Goal: Information Seeking & Learning: Learn about a topic

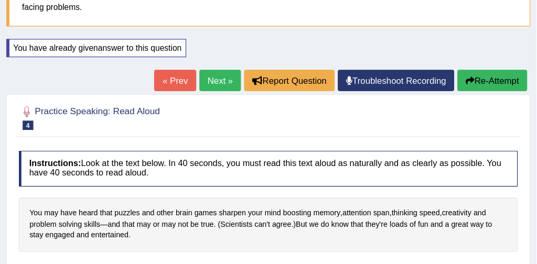
scroll to position [88, 0]
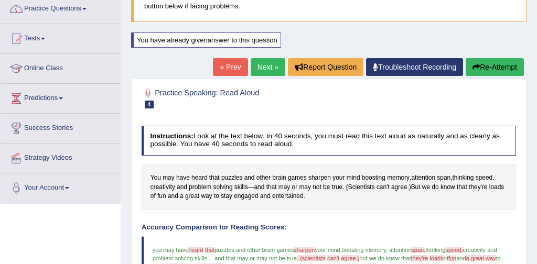
click at [74, 9] on link "Practice Questions" at bounding box center [61, 7] width 120 height 26
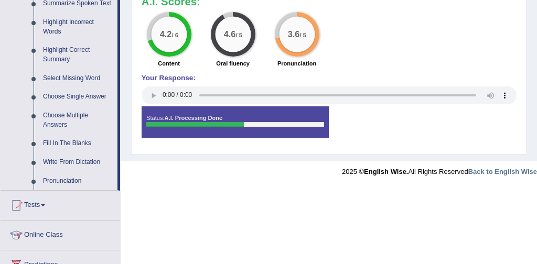
scroll to position [483, 0]
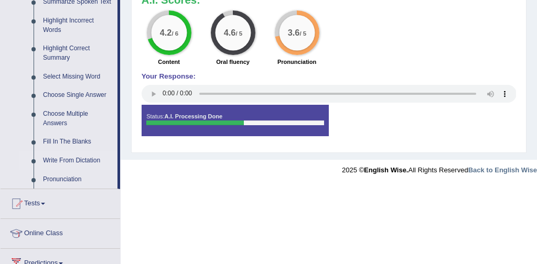
click at [86, 170] on link "Write From Dictation" at bounding box center [77, 161] width 79 height 19
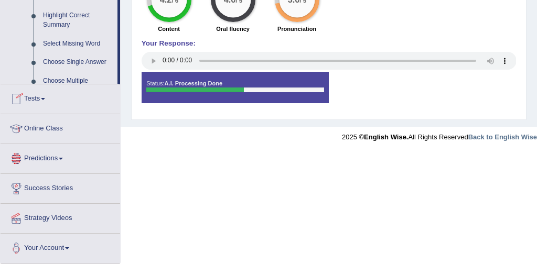
scroll to position [597, 0]
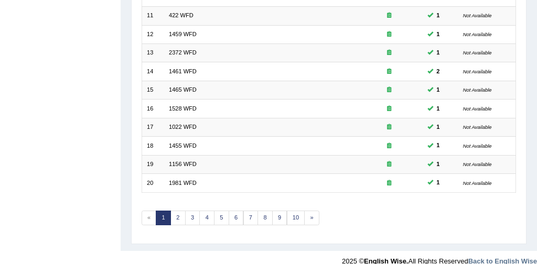
scroll to position [340, 0]
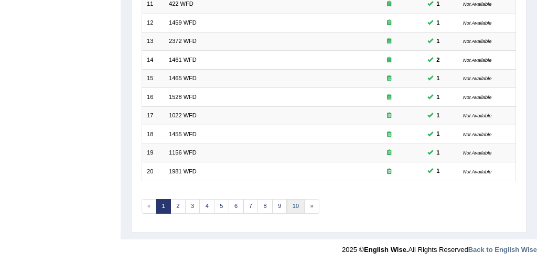
click at [295, 204] on link "10" at bounding box center [296, 206] width 18 height 15
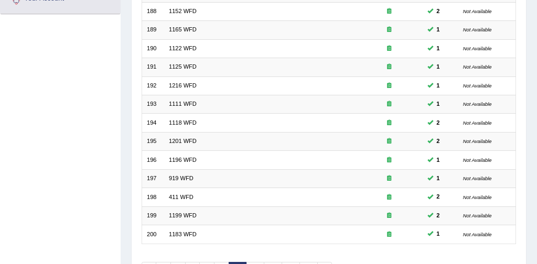
scroll to position [340, 0]
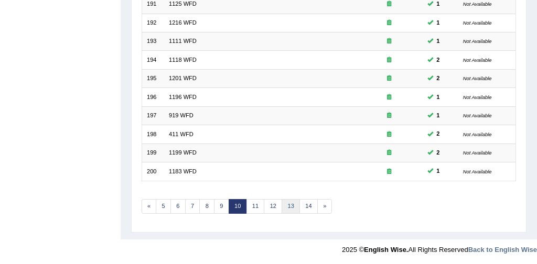
click at [293, 205] on link "13" at bounding box center [291, 206] width 18 height 15
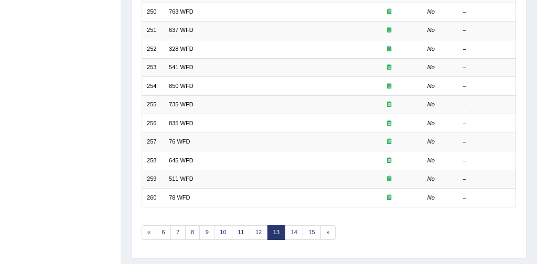
scroll to position [322, 0]
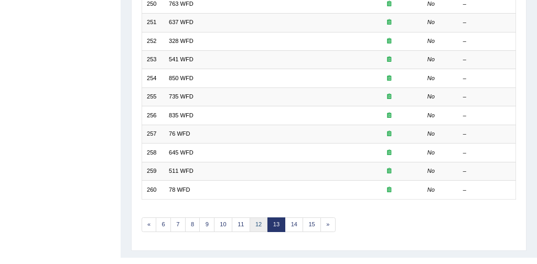
click at [259, 222] on link "12" at bounding box center [259, 225] width 18 height 15
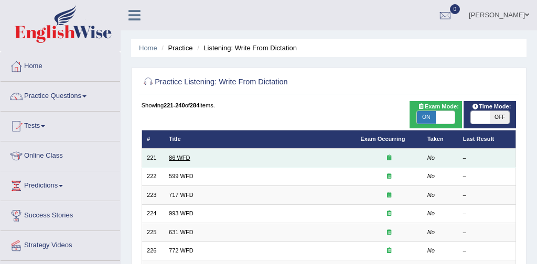
click at [188, 155] on link "86 WFD" at bounding box center [180, 158] width 22 height 6
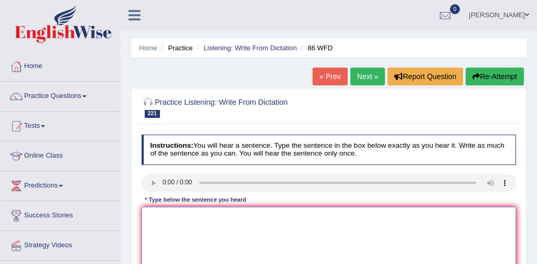
click at [161, 221] on textarea at bounding box center [329, 250] width 375 height 87
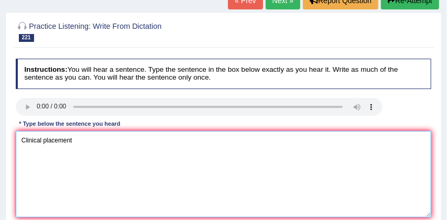
scroll to position [82, 0]
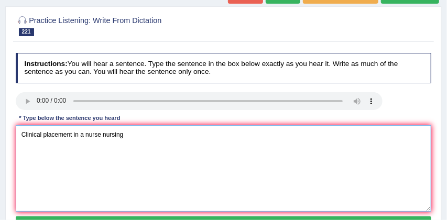
click at [101, 134] on textarea "Clinical placement in a nurse nursing" at bounding box center [224, 168] width 416 height 87
click at [136, 137] on textarea "Clinical placement in a nurses nursing" at bounding box center [224, 168] width 416 height 87
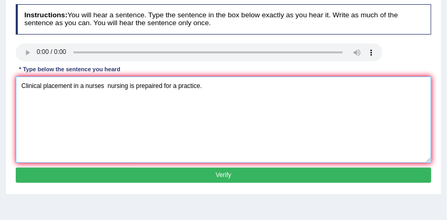
scroll to position [131, 0]
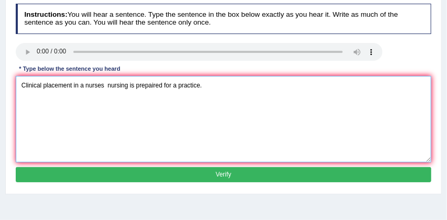
type textarea "Clinical placement in a nurses nursing is prepaired for a practice."
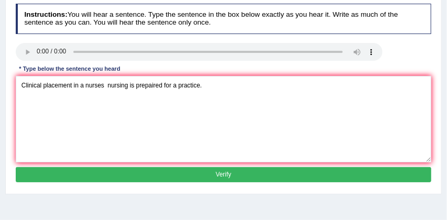
click at [224, 174] on button "Verify" at bounding box center [224, 174] width 416 height 15
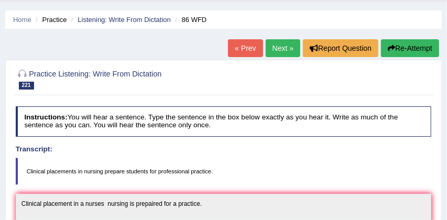
scroll to position [25, 0]
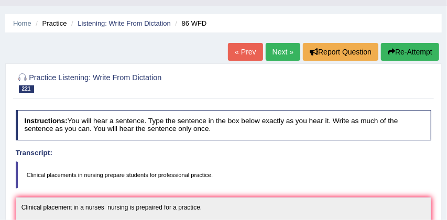
click at [418, 49] on button "Re-Attempt" at bounding box center [410, 52] width 58 height 18
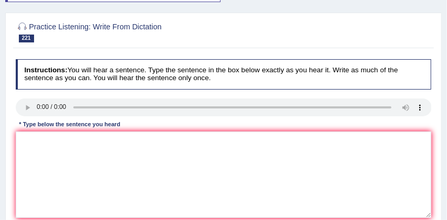
scroll to position [89, 0]
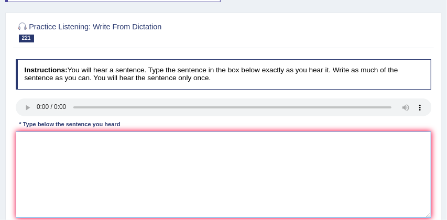
click at [96, 176] on textarea at bounding box center [224, 175] width 416 height 87
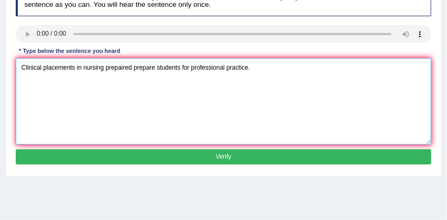
scroll to position [163, 0]
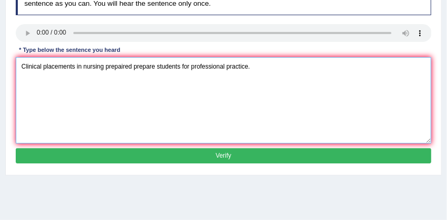
type textarea "Clinical placements in nursing prepaired prepare students for professional prac…"
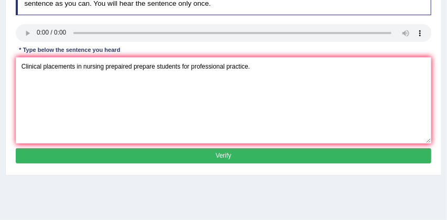
click at [149, 164] on button "Verify" at bounding box center [224, 155] width 416 height 15
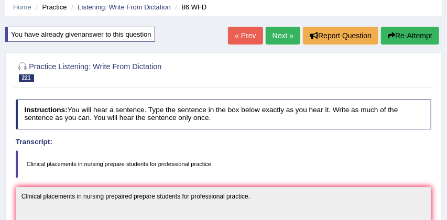
scroll to position [38, 0]
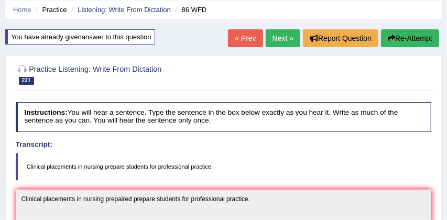
click at [279, 39] on link "Next »" at bounding box center [283, 38] width 35 height 18
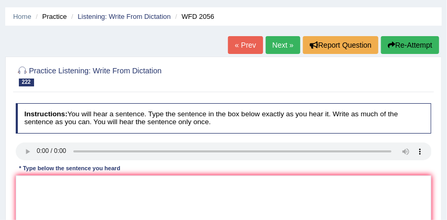
scroll to position [40, 0]
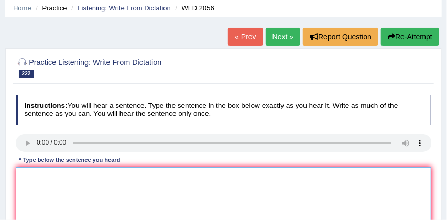
click at [37, 182] on textarea at bounding box center [224, 210] width 416 height 87
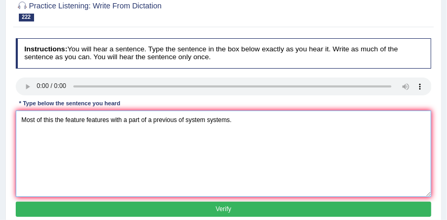
scroll to position [127, 0]
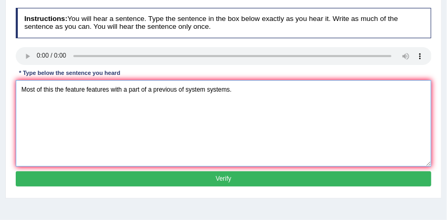
type textarea "Most of this the feature features with a part of a previous of system systems."
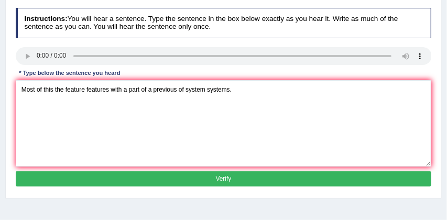
click at [131, 181] on button "Verify" at bounding box center [224, 179] width 416 height 15
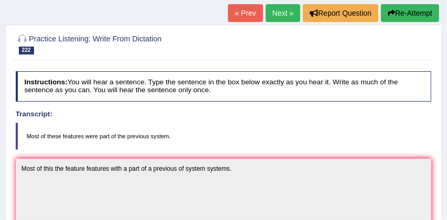
scroll to position [59, 0]
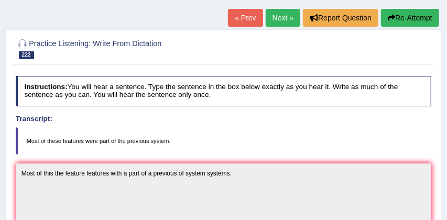
click at [412, 20] on button "Re-Attempt" at bounding box center [410, 18] width 58 height 18
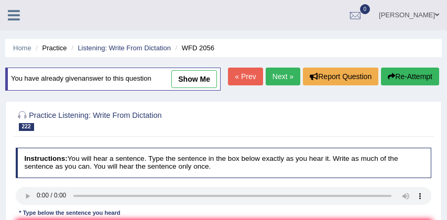
scroll to position [92, 0]
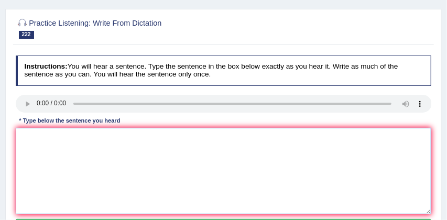
click at [146, 182] on textarea at bounding box center [224, 171] width 416 height 87
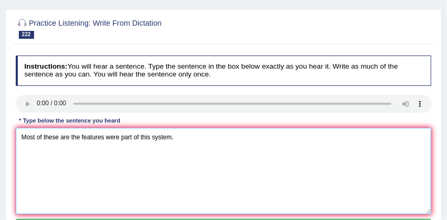
click at [153, 159] on textarea "Most of these are the features were part of this system." at bounding box center [224, 171] width 416 height 87
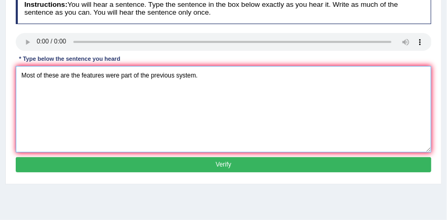
scroll to position [158, 0]
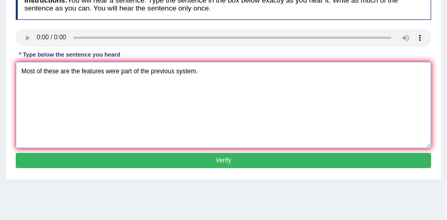
type textarea "Most of these are the features were part of the previous system."
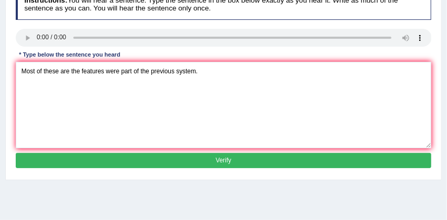
click at [215, 168] on button "Verify" at bounding box center [224, 160] width 416 height 15
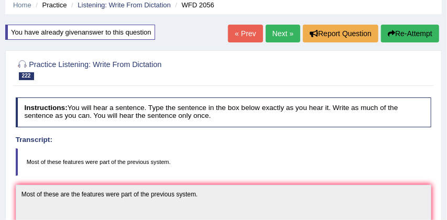
scroll to position [25, 0]
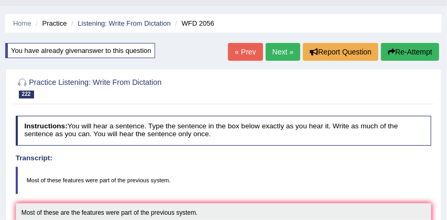
click at [281, 52] on link "Next »" at bounding box center [283, 52] width 35 height 18
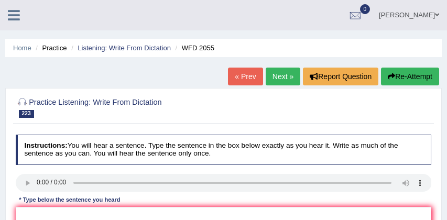
scroll to position [40, 0]
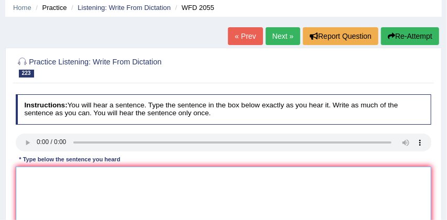
click at [26, 174] on textarea at bounding box center [224, 210] width 416 height 87
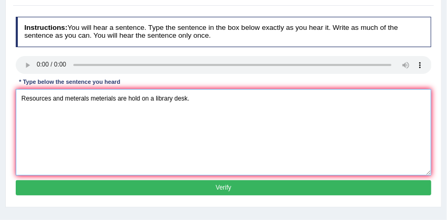
scroll to position [124, 0]
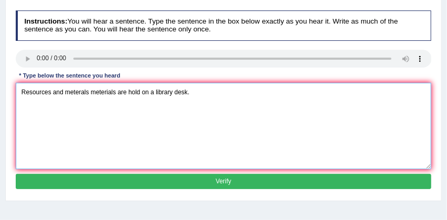
type textarea "Resources and meterals meterials are hold on a library desk."
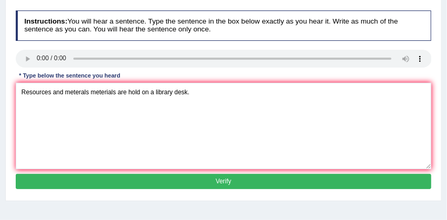
click at [151, 181] on button "Verify" at bounding box center [224, 181] width 416 height 15
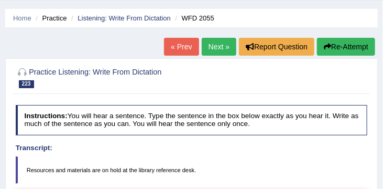
scroll to position [9, 0]
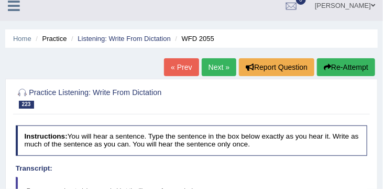
click at [343, 69] on button "Re-Attempt" at bounding box center [346, 67] width 58 height 18
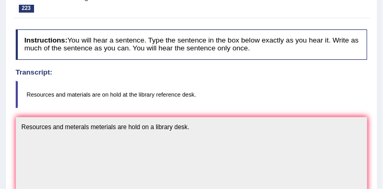
scroll to position [107, 0]
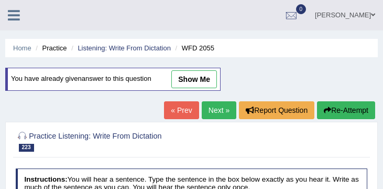
scroll to position [107, 0]
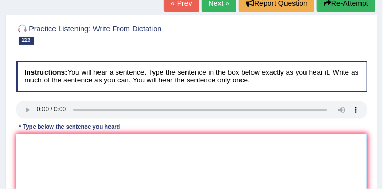
click at [187, 158] on textarea at bounding box center [192, 177] width 352 height 87
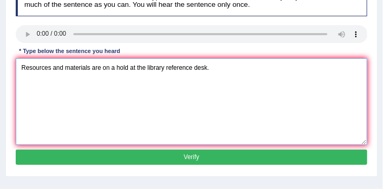
type textarea "Resources and materials are on a hold at the library reference desk."
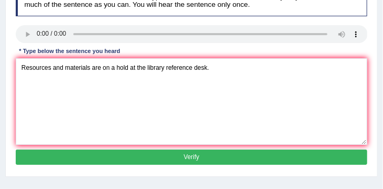
click at [217, 157] on button "Verify" at bounding box center [192, 156] width 352 height 15
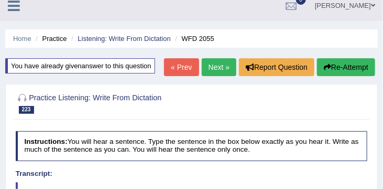
scroll to position [6, 0]
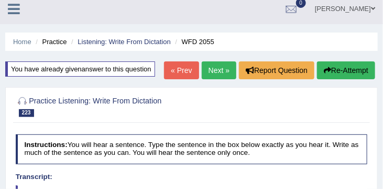
click at [219, 70] on link "Next »" at bounding box center [219, 70] width 35 height 18
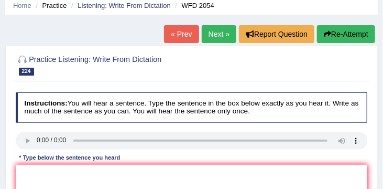
scroll to position [56, 0]
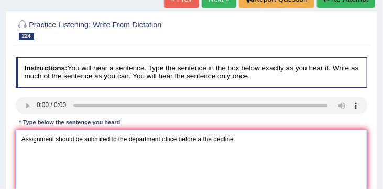
scroll to position [79, 0]
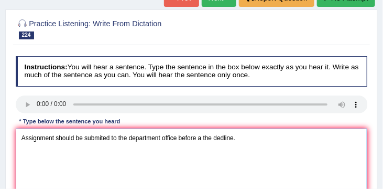
click at [56, 139] on textarea "Assignment should be submited to the department office before a the dedline." at bounding box center [192, 172] width 352 height 87
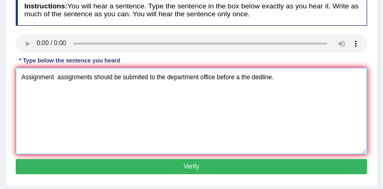
scroll to position [140, 0]
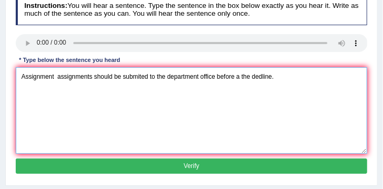
type textarea "Assignment assignments should be submited to the department office before a the…"
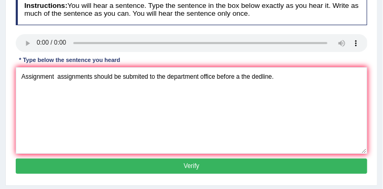
click at [132, 165] on button "Verify" at bounding box center [192, 165] width 352 height 15
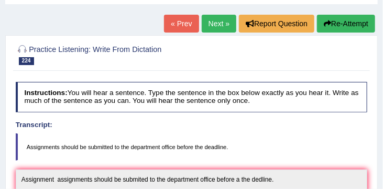
scroll to position [50, 0]
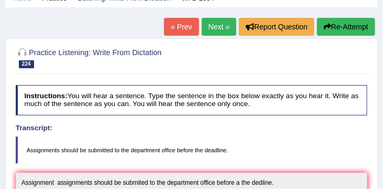
click at [215, 27] on link "Next »" at bounding box center [219, 27] width 35 height 18
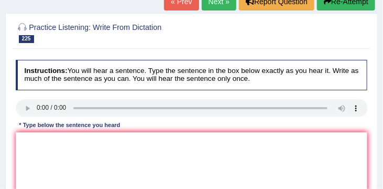
scroll to position [78, 0]
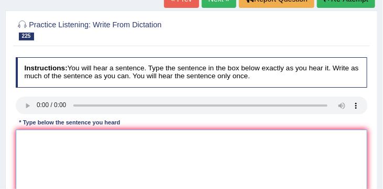
click at [27, 133] on textarea at bounding box center [192, 173] width 352 height 87
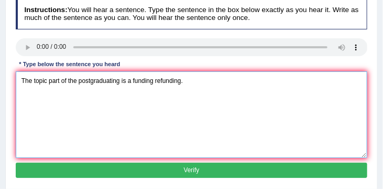
scroll to position [137, 0]
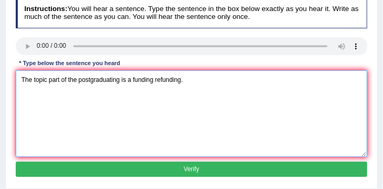
type textarea "The topic part of the postgraduating is a funding refunding."
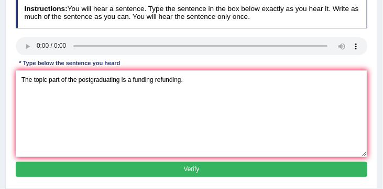
click at [148, 167] on button "Verify" at bounding box center [192, 169] width 352 height 15
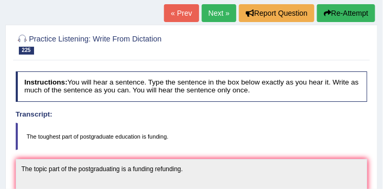
scroll to position [60, 0]
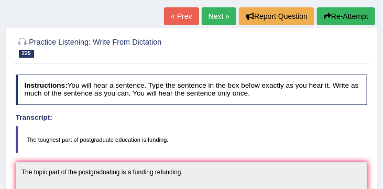
click at [342, 11] on button "Re-Attempt" at bounding box center [346, 16] width 58 height 18
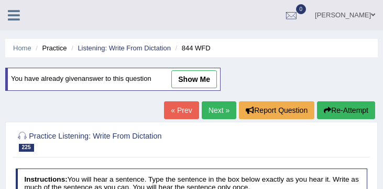
scroll to position [85, 0]
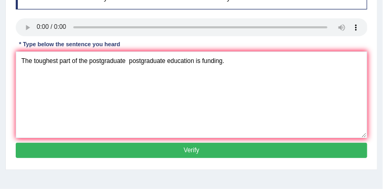
scroll to position [199, 0]
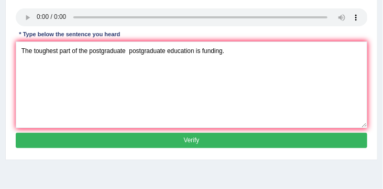
type textarea "The toughest part of the postgraduate postgraduate education is funding."
click at [201, 137] on button "Verify" at bounding box center [192, 140] width 352 height 15
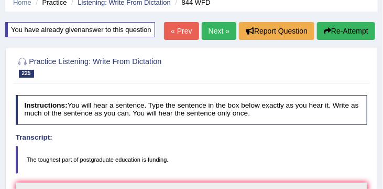
scroll to position [40, 0]
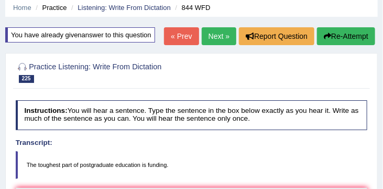
click at [213, 30] on link "Next »" at bounding box center [219, 36] width 35 height 18
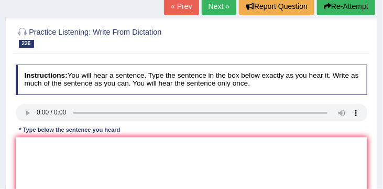
scroll to position [72, 0]
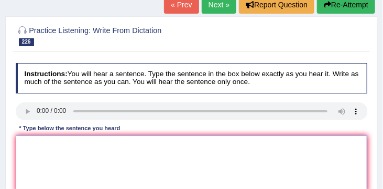
click at [30, 140] on textarea at bounding box center [192, 178] width 352 height 87
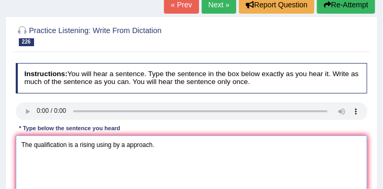
click at [73, 146] on textarea "The qualification is a rising using by a approach." at bounding box center [192, 178] width 352 height 87
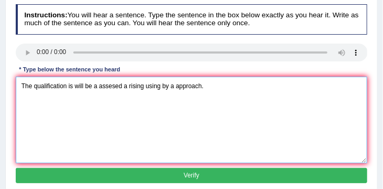
scroll to position [141, 0]
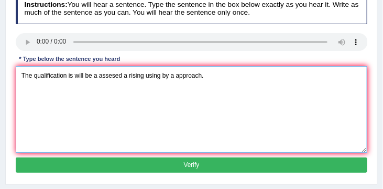
type textarea "The qualification is will be a assesed a rising using by a approach."
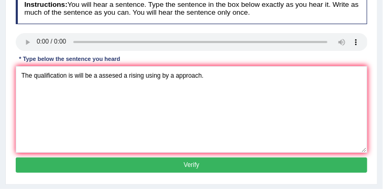
click at [166, 163] on button "Verify" at bounding box center [192, 164] width 352 height 15
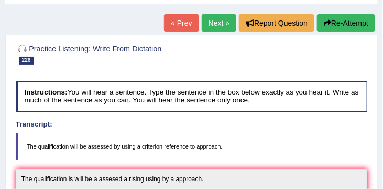
scroll to position [51, 0]
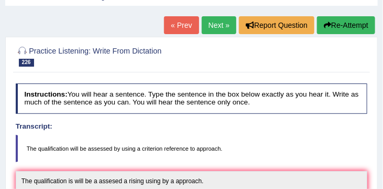
click at [216, 25] on link "Next »" at bounding box center [219, 25] width 35 height 18
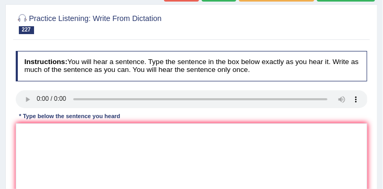
scroll to position [84, 0]
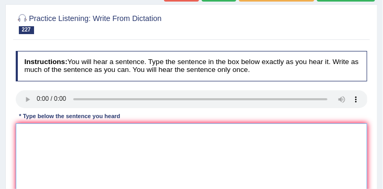
click at [16, 129] on textarea at bounding box center [192, 166] width 352 height 87
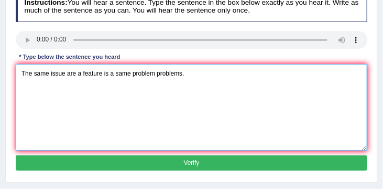
scroll to position [151, 0]
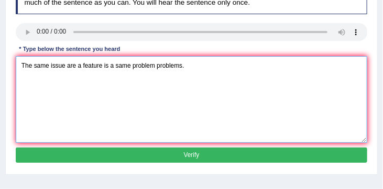
type textarea "The same issue are a feature is a same problem problems."
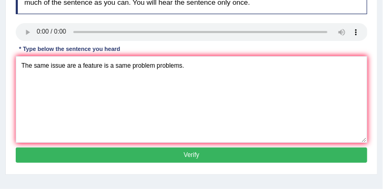
click at [109, 153] on button "Verify" at bounding box center [192, 154] width 352 height 15
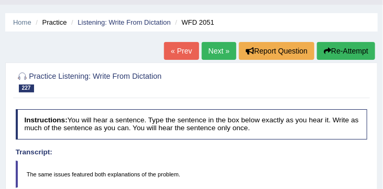
scroll to position [0, 0]
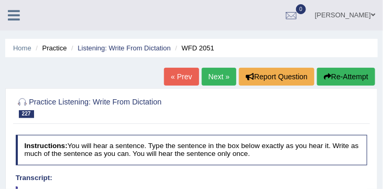
click at [219, 76] on link "Next »" at bounding box center [219, 77] width 35 height 18
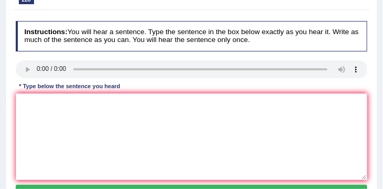
scroll to position [114, 0]
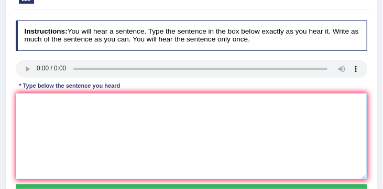
click at [27, 97] on textarea at bounding box center [192, 136] width 352 height 87
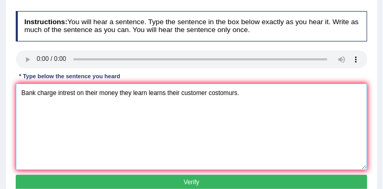
scroll to position [125, 0]
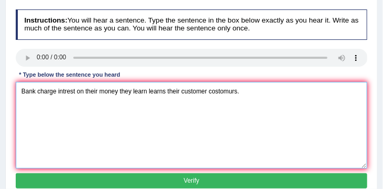
type textarea "Bank charge intrest on their money they learn learns their customer costomurs."
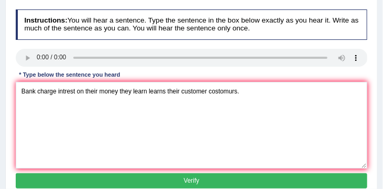
click at [157, 179] on button "Verify" at bounding box center [192, 180] width 352 height 15
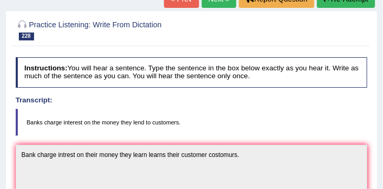
scroll to position [64, 0]
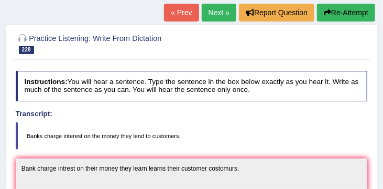
click at [340, 7] on button "Re-Attempt" at bounding box center [346, 13] width 58 height 18
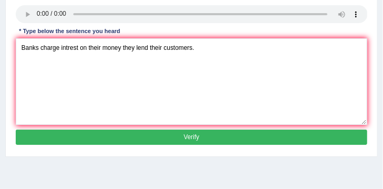
scroll to position [204, 0]
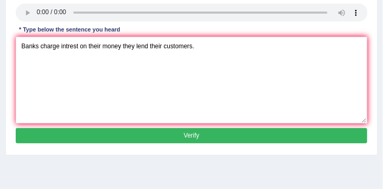
type textarea "Banks charge intrest on their money they lend their customers."
click at [197, 136] on button "Verify" at bounding box center [192, 135] width 352 height 15
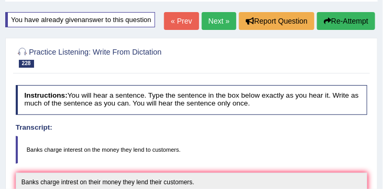
scroll to position [54, 0]
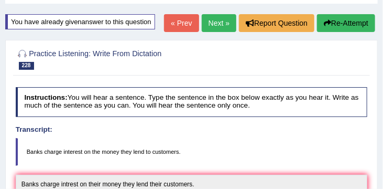
click at [213, 22] on link "Next »" at bounding box center [219, 23] width 35 height 18
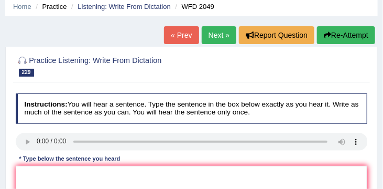
scroll to position [47, 0]
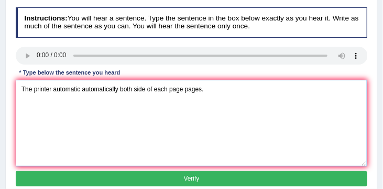
scroll to position [129, 0]
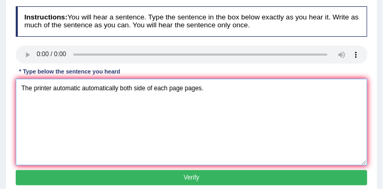
type textarea "The printer automatic automatically both side of each page pages."
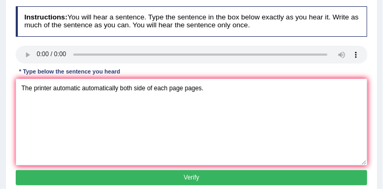
click at [101, 176] on button "Verify" at bounding box center [192, 177] width 352 height 15
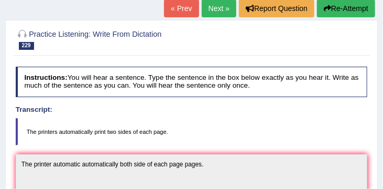
scroll to position [67, 0]
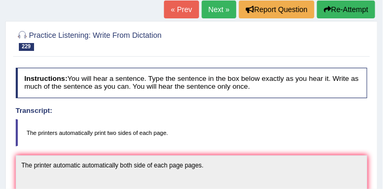
click at [351, 10] on button "Re-Attempt" at bounding box center [346, 10] width 58 height 18
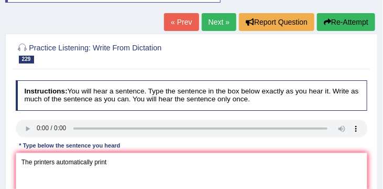
scroll to position [89, 0]
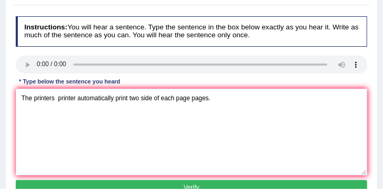
scroll to position [154, 0]
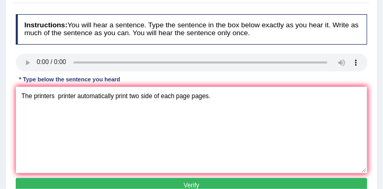
type textarea "The printers printer automatically print two side of each page pages."
click at [170, 184] on button "Verify" at bounding box center [192, 185] width 352 height 15
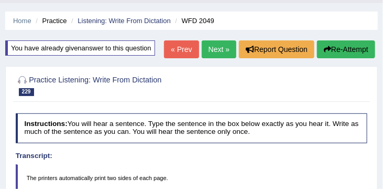
scroll to position [10, 0]
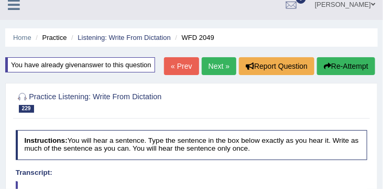
click at [206, 67] on link "Next »" at bounding box center [219, 66] width 35 height 18
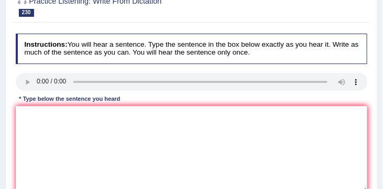
scroll to position [100, 0]
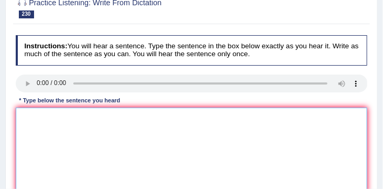
click at [28, 112] on textarea at bounding box center [192, 151] width 352 height 87
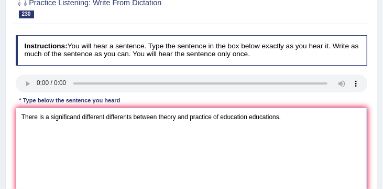
click at [177, 117] on textarea "There is a significand different differents between theory and practice of educ…" at bounding box center [192, 151] width 352 height 87
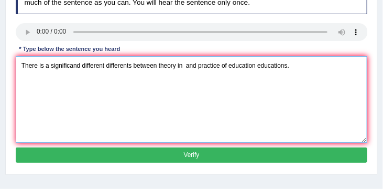
scroll to position [153, 0]
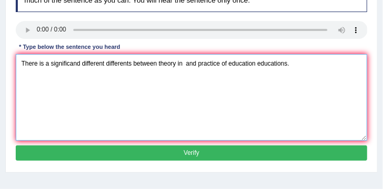
type textarea "There is a significand different differents between theory in and practice of e…"
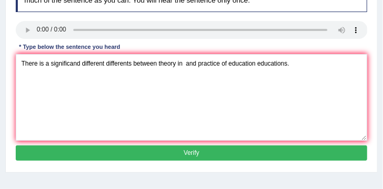
click at [217, 148] on button "Verify" at bounding box center [192, 152] width 352 height 15
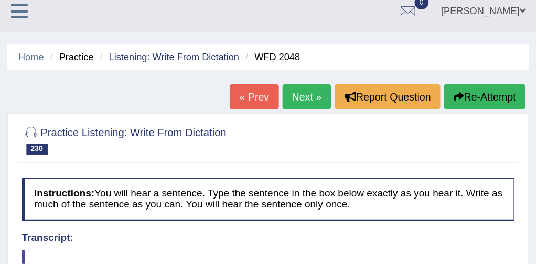
scroll to position [0, 0]
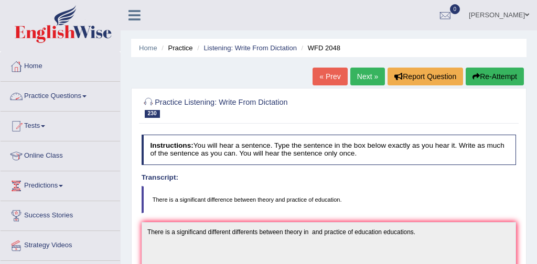
click at [71, 95] on link "Practice Questions" at bounding box center [61, 95] width 120 height 26
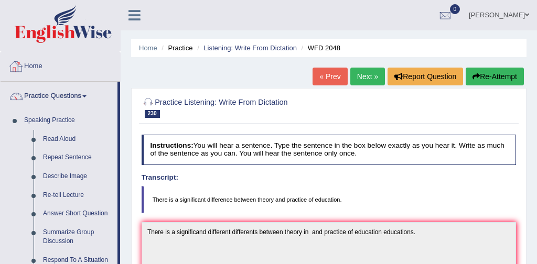
click at [34, 66] on link "Home" at bounding box center [61, 65] width 120 height 26
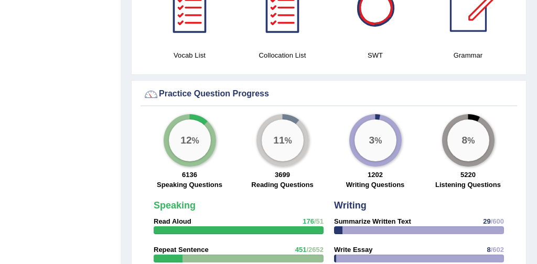
scroll to position [724, 0]
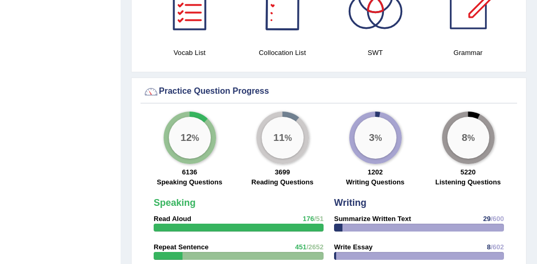
click at [282, 15] on div at bounding box center [282, 5] width 73 height 73
